Goal: Check status: Check status

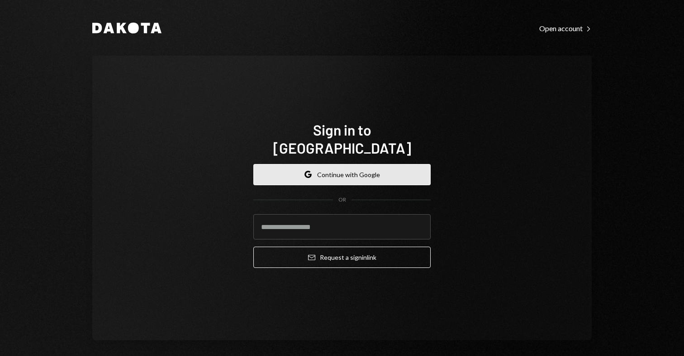
click at [384, 164] on button "Google Continue with Google" at bounding box center [341, 174] width 177 height 21
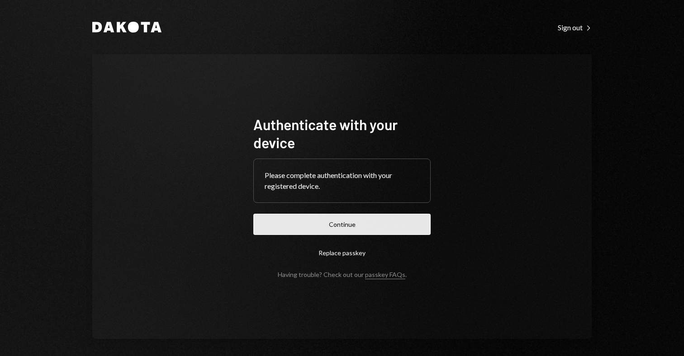
click at [350, 217] on button "Continue" at bounding box center [341, 224] width 177 height 21
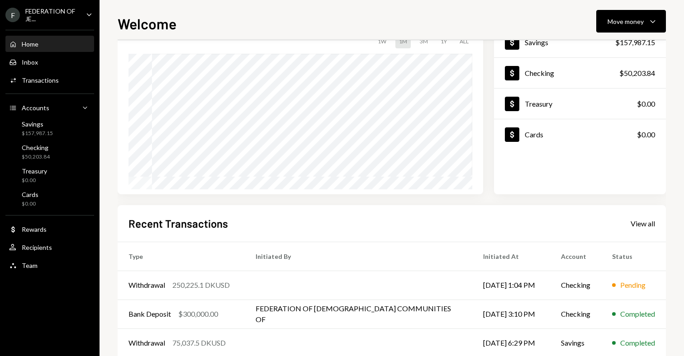
scroll to position [86, 0]
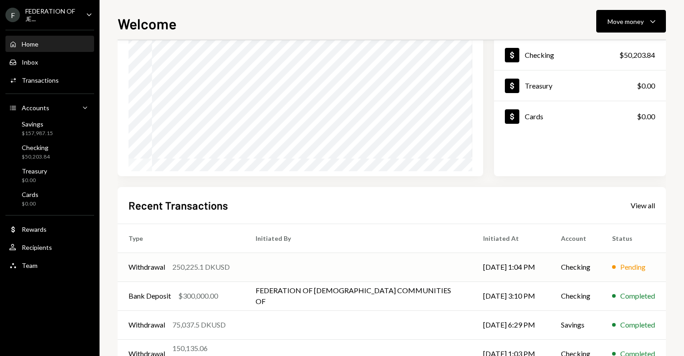
click at [523, 264] on td "[DATE] 1:04 PM" at bounding box center [511, 267] width 78 height 29
